Goal: Transaction & Acquisition: Download file/media

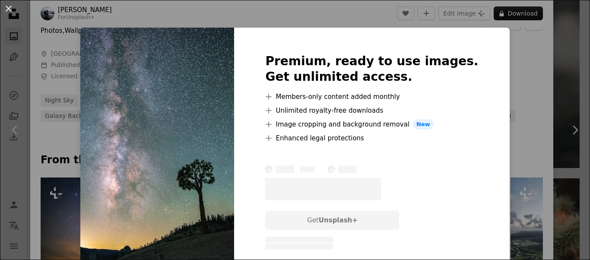
scroll to position [379, 0]
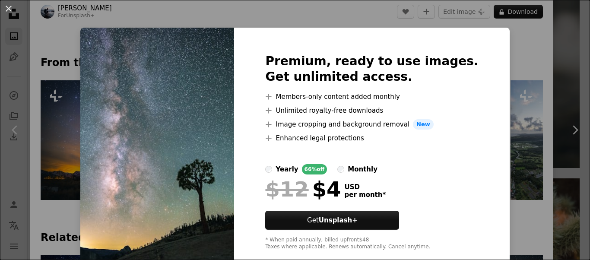
click at [75, 41] on div "An X shape Premium, ready to use images. Get unlimited access. A plus sign Memb…" at bounding box center [295, 130] width 590 height 260
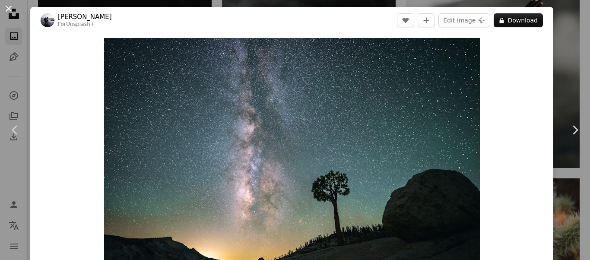
click at [9, 7] on button "An X shape" at bounding box center [8, 8] width 10 height 10
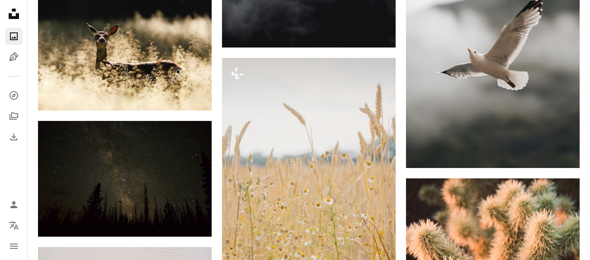
scroll to position [19724, 0]
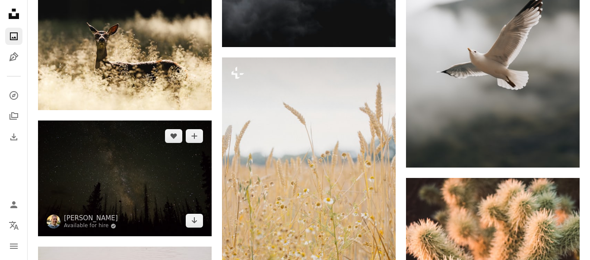
click at [131, 165] on img at bounding box center [125, 178] width 174 height 116
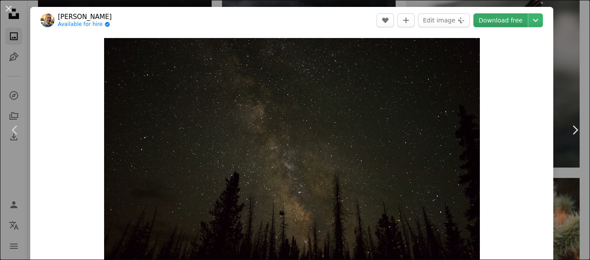
click at [524, 21] on link "Download free" at bounding box center [500, 20] width 54 height 14
